Goal: Check status: Check status

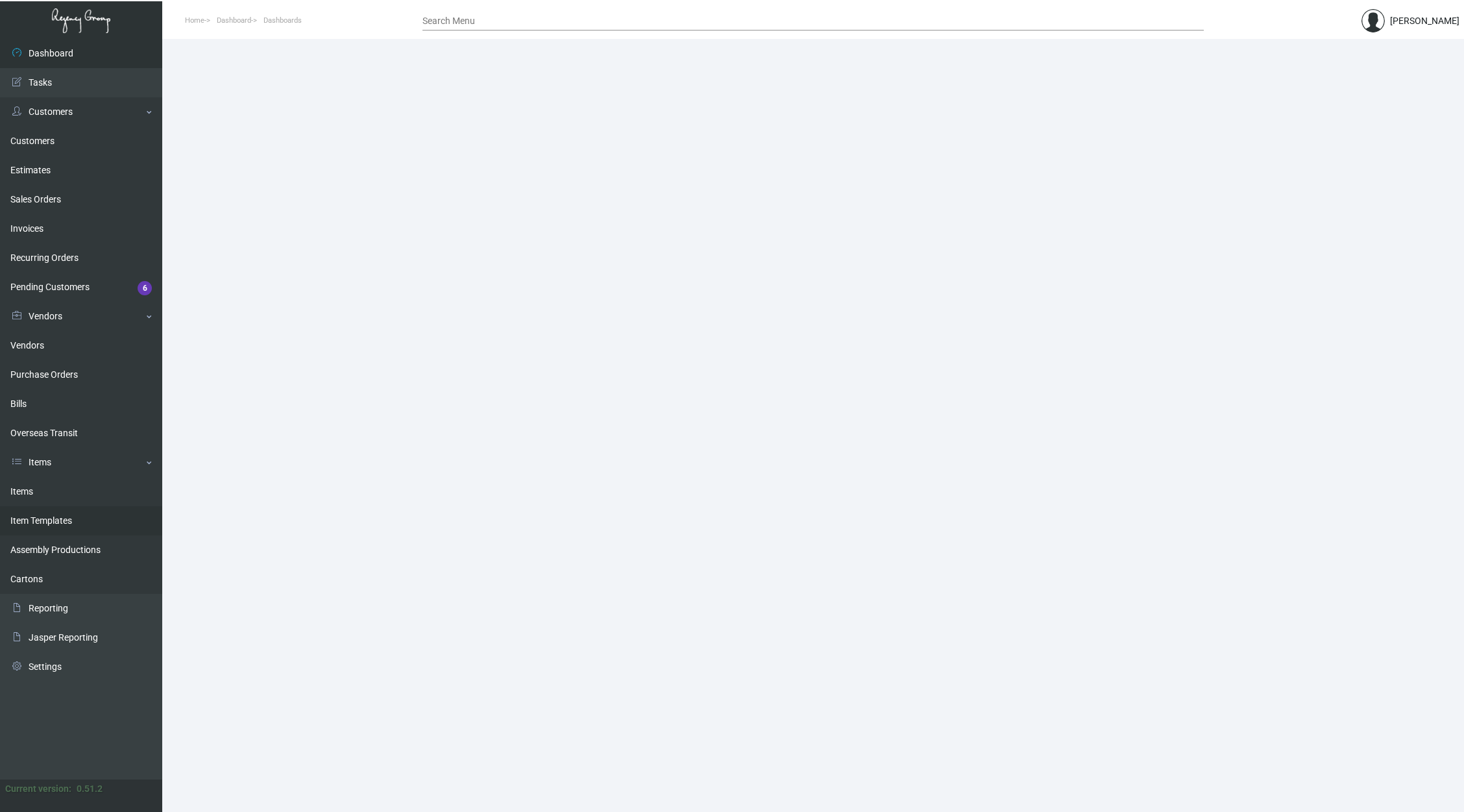
click at [81, 506] on link "Item Templates" at bounding box center [80, 520] width 162 height 29
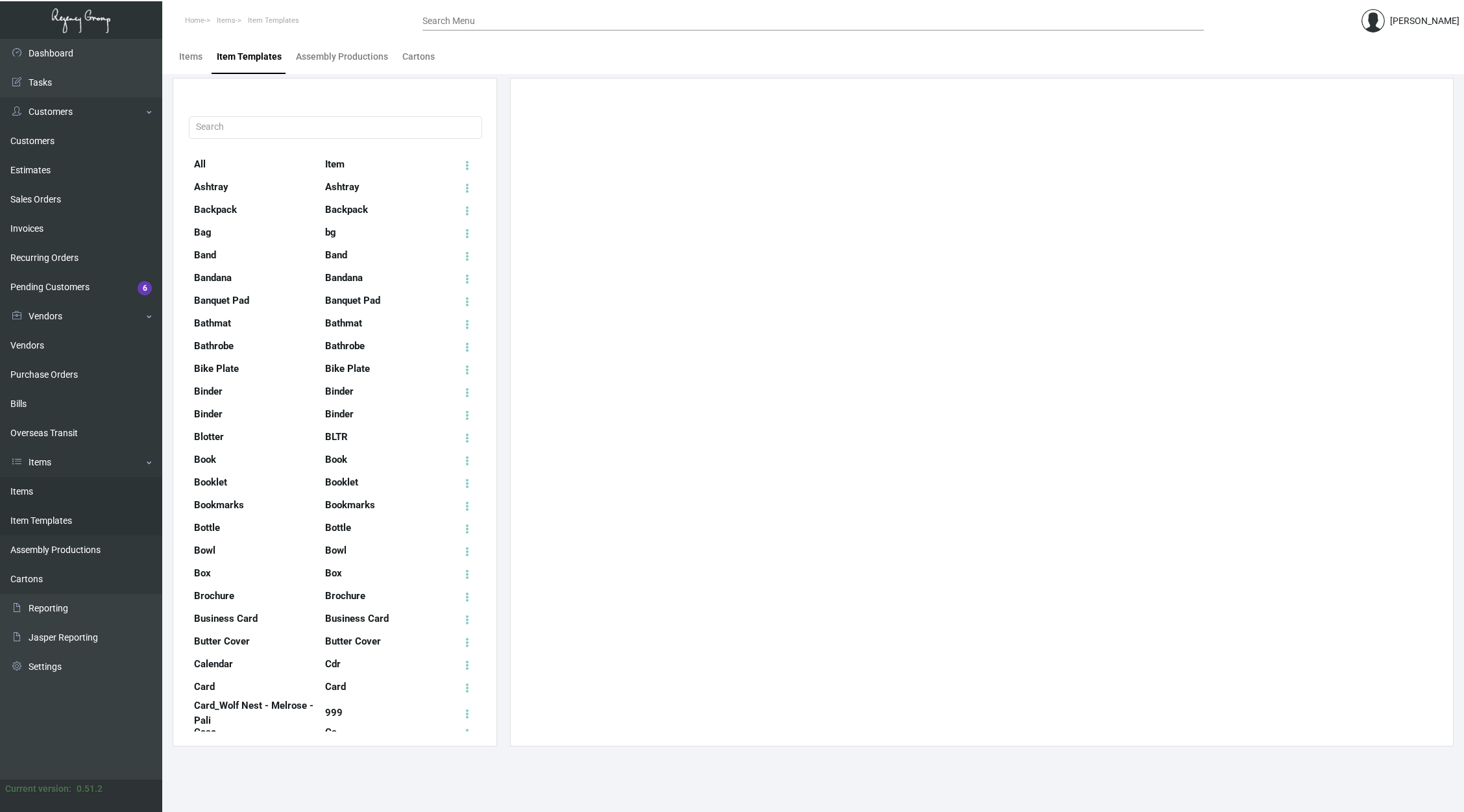
click at [96, 495] on link "Items" at bounding box center [80, 491] width 162 height 29
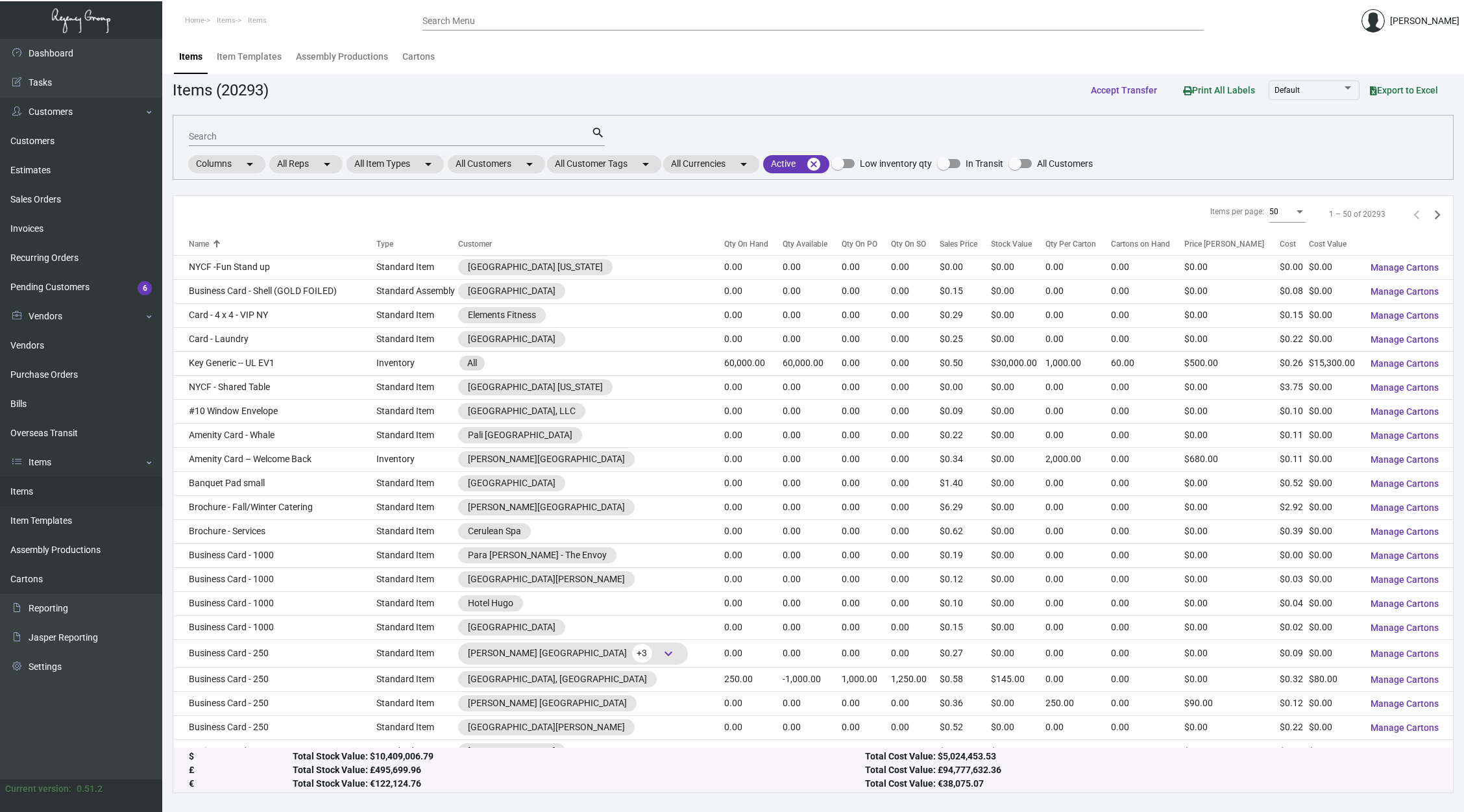
click at [436, 139] on input "Search" at bounding box center [389, 137] width 402 height 11
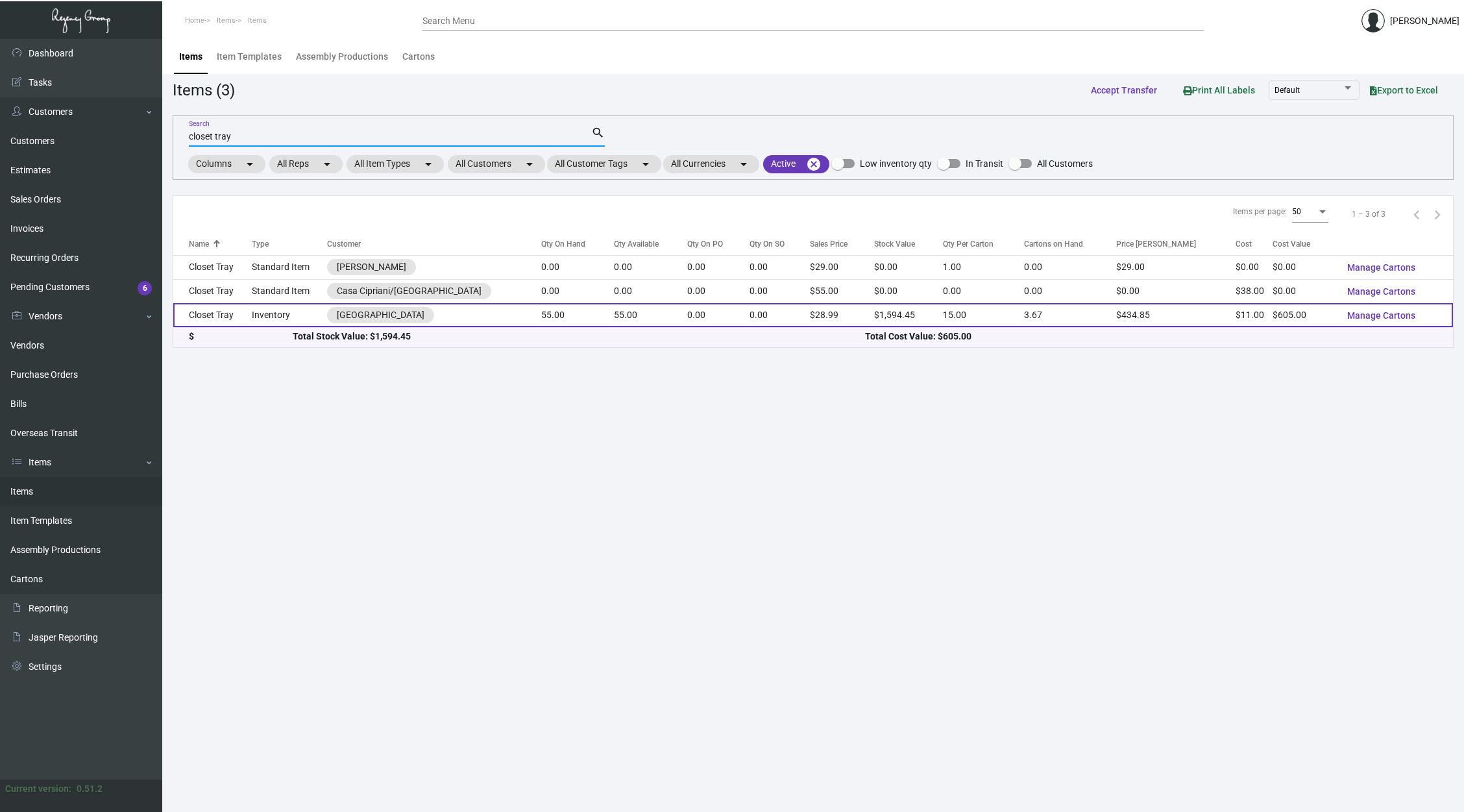
type input "closet tray"
click at [614, 310] on td "55.00" at bounding box center [578, 315] width 73 height 24
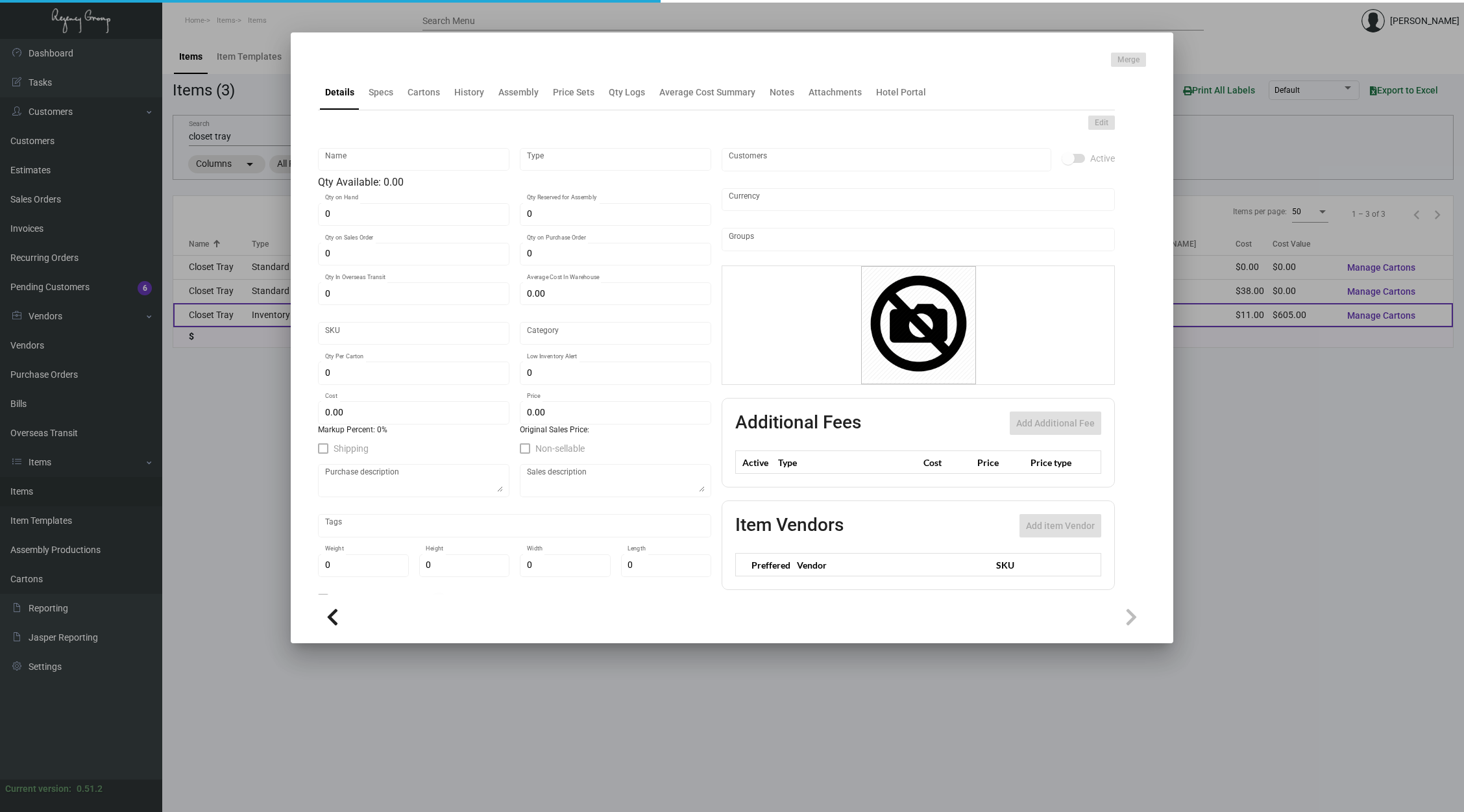
type input "Closet Tray"
type input "Inventory"
type input "55"
type input "$ 121.00"
type input "600"
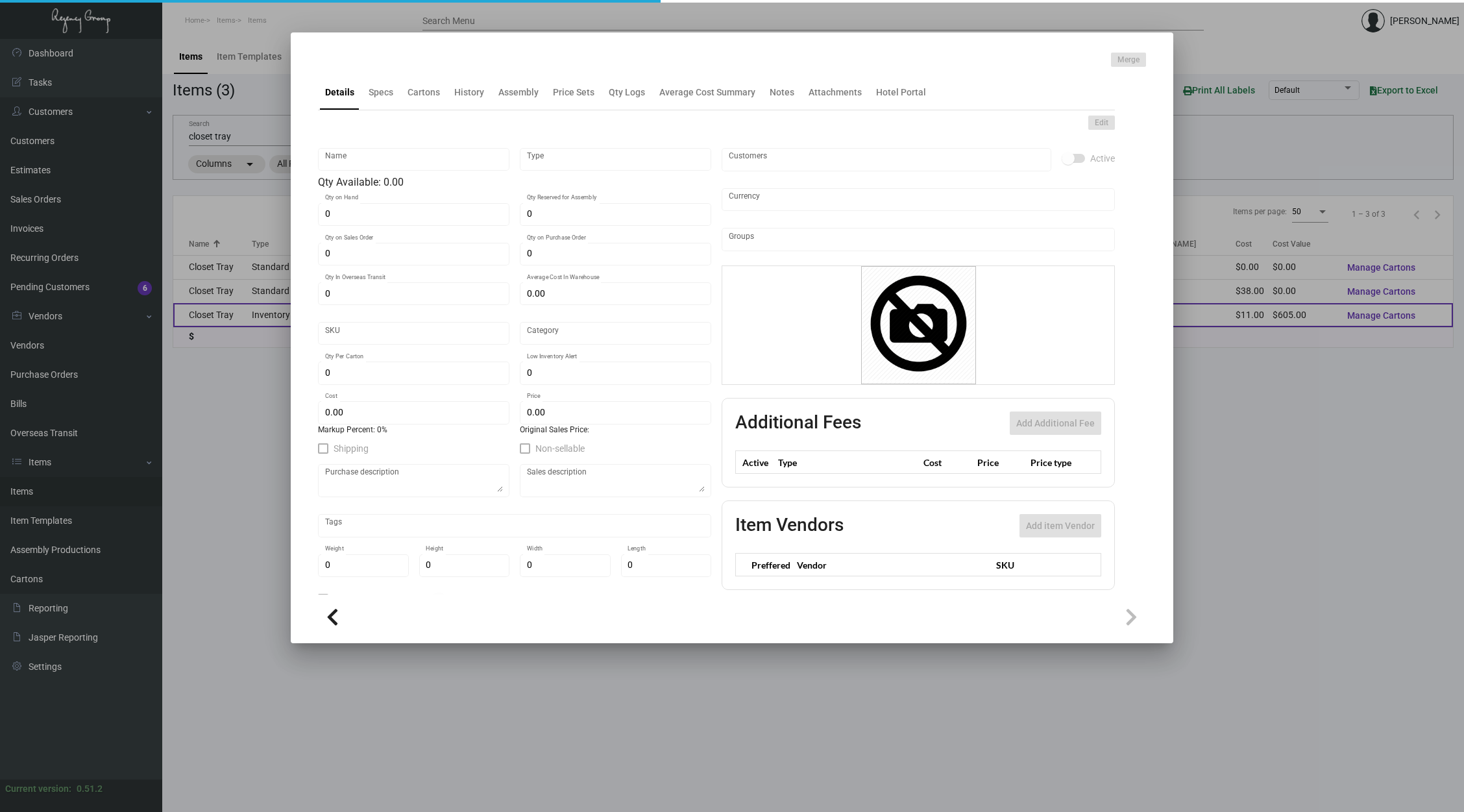
type input "Standard"
type input "15"
type input "25"
type input "$ 11.00"
type input "$ 28.99"
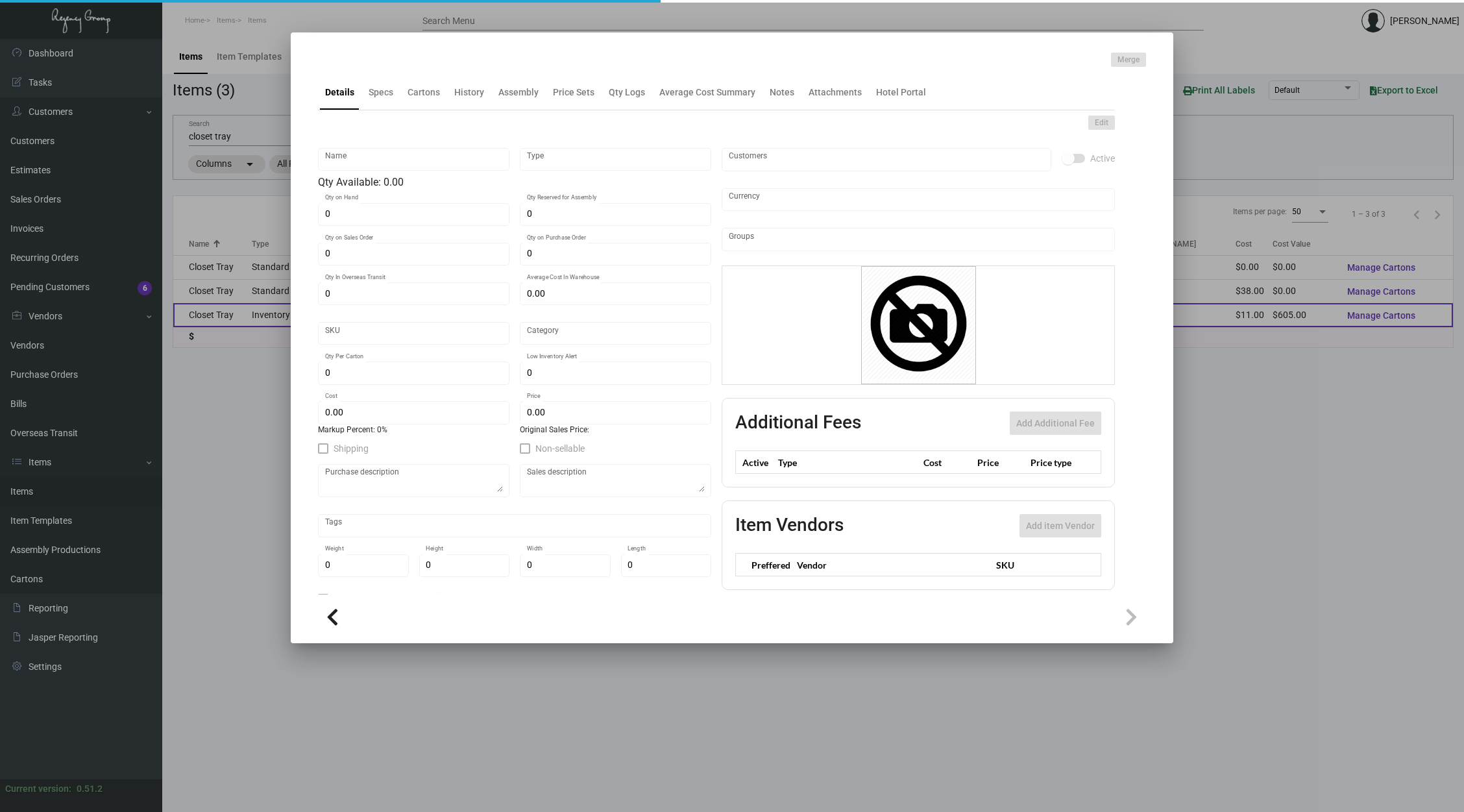
type textarea "Closet Tray: Size 13” x 20” x 1”, with velvet and MDF board, strong structure, …"
checkbox input "true"
type input "United States Dollar $"
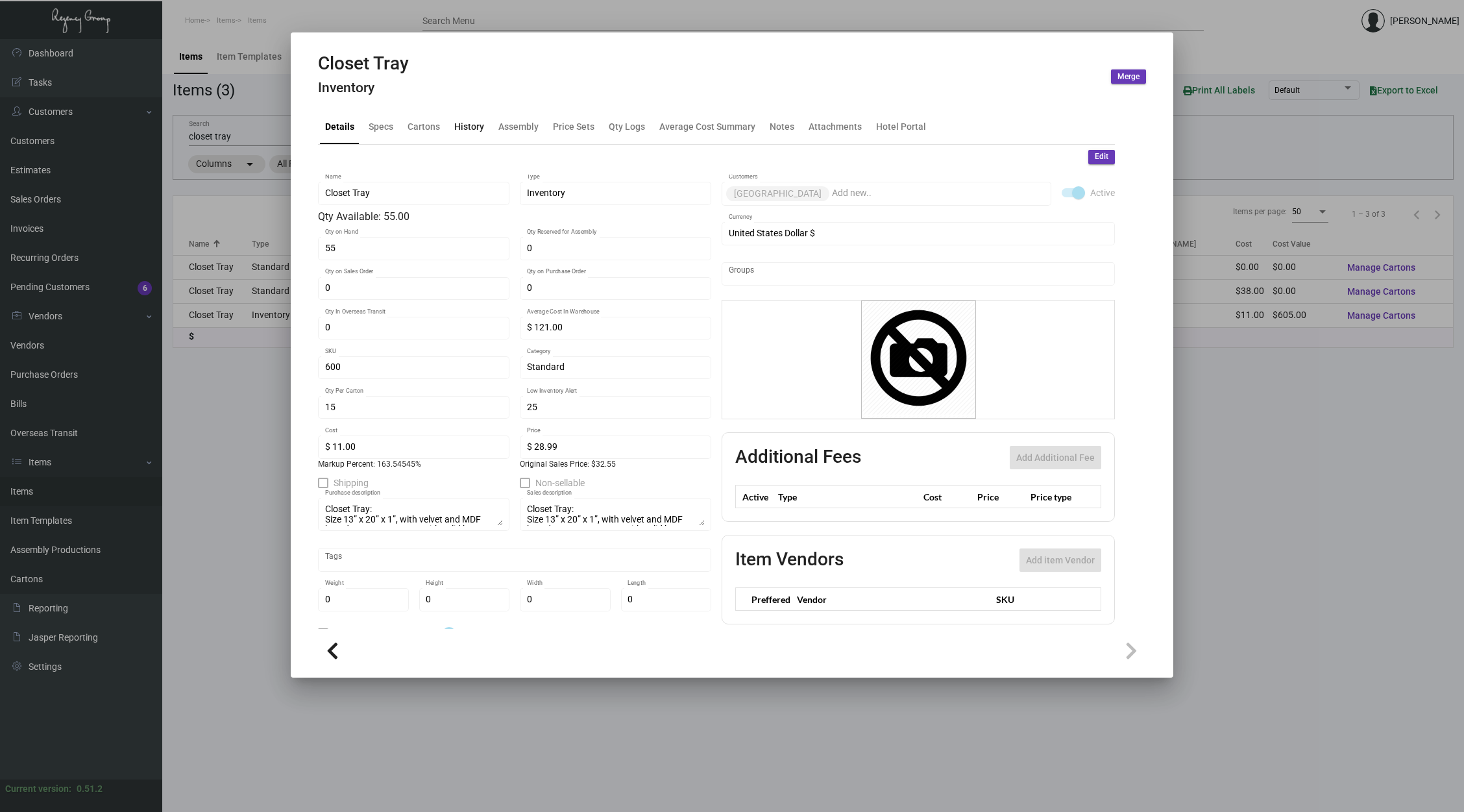
click at [470, 129] on div "History" at bounding box center [469, 126] width 30 height 13
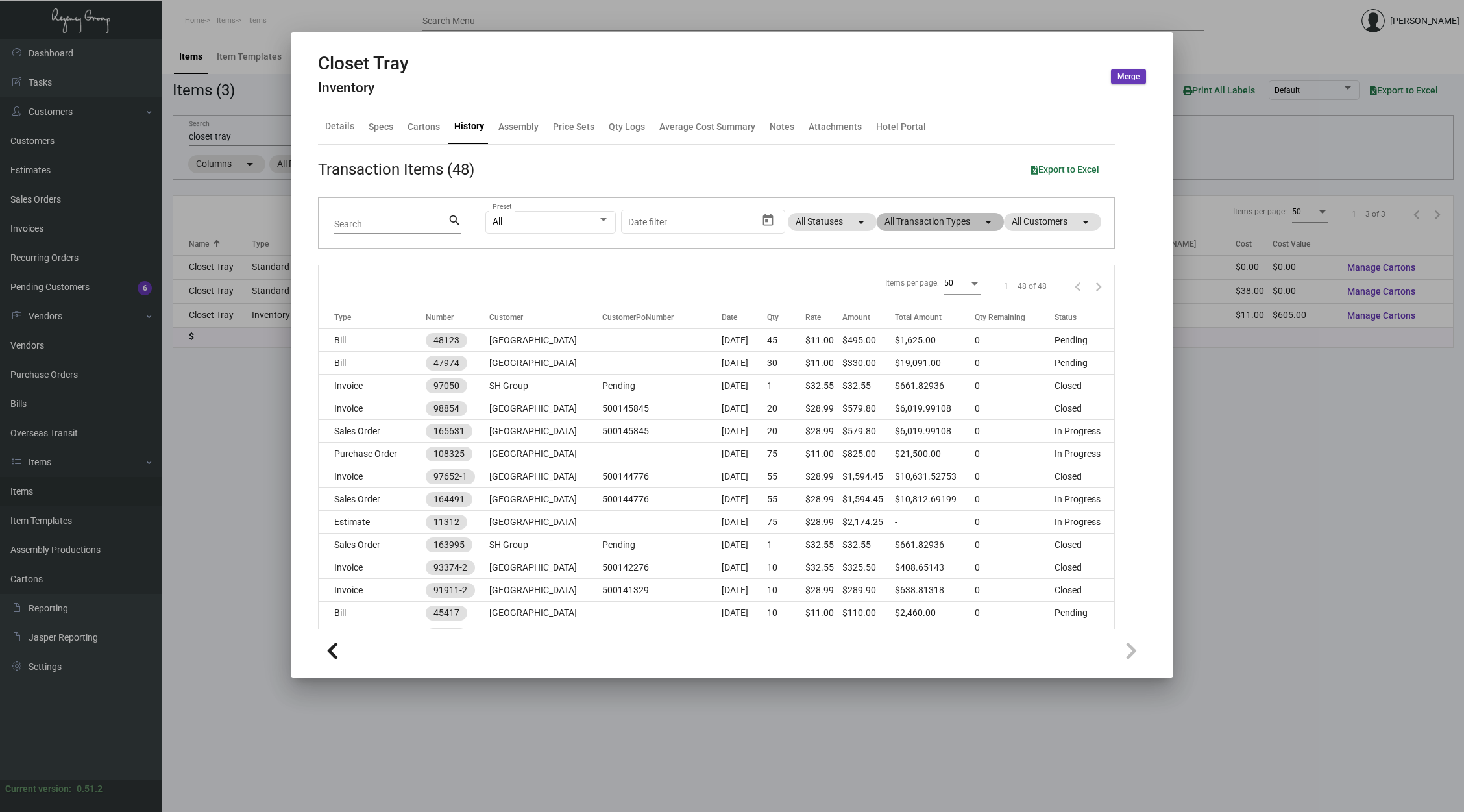
click at [919, 220] on mat-chip "All Transaction Types arrow_drop_down" at bounding box center [940, 222] width 127 height 19
click at [902, 339] on span "Estimate" at bounding box center [904, 341] width 35 height 16
click at [876, 347] on input "Estimate" at bounding box center [876, 347] width 1 height 1
checkbox input "true"
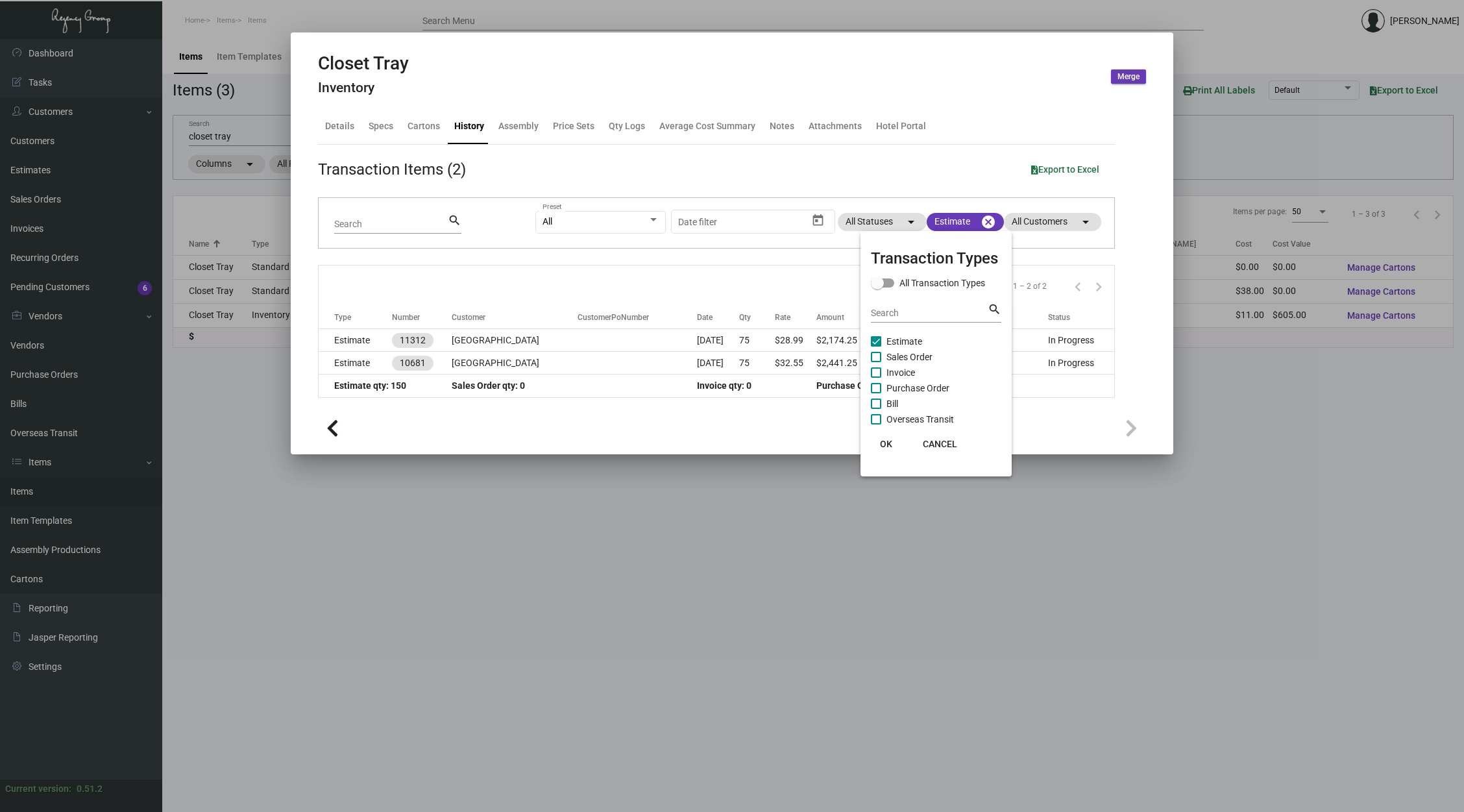
click at [924, 356] on span "Sales Order" at bounding box center [909, 357] width 46 height 16
click at [876, 362] on input "Sales Order" at bounding box center [876, 362] width 1 height 1
checkbox input "true"
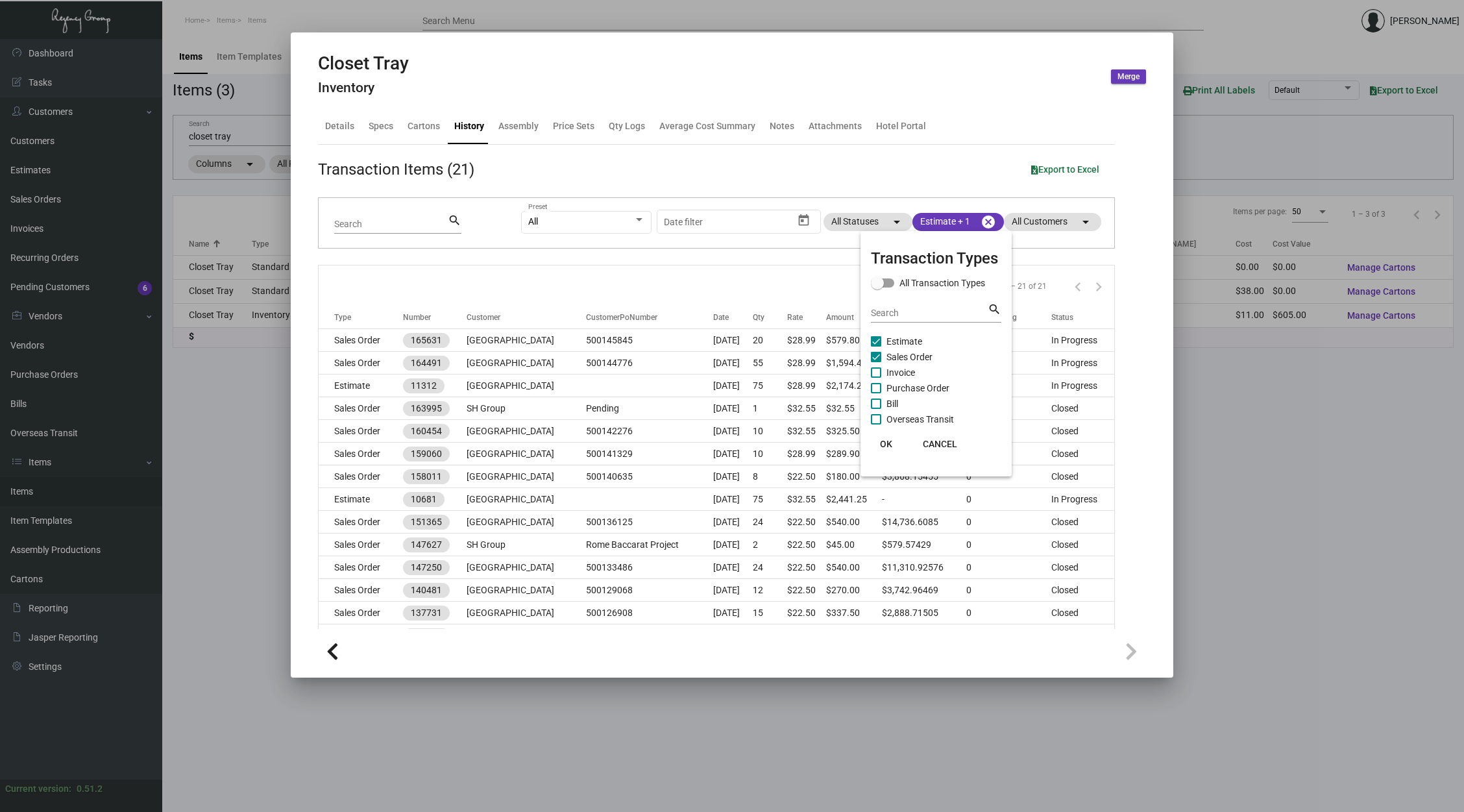
click at [901, 387] on span "Purchase Order" at bounding box center [917, 388] width 63 height 16
click at [876, 394] on input "Purchase Order" at bounding box center [876, 394] width 1 height 1
checkbox input "true"
